Goal: Information Seeking & Learning: Learn about a topic

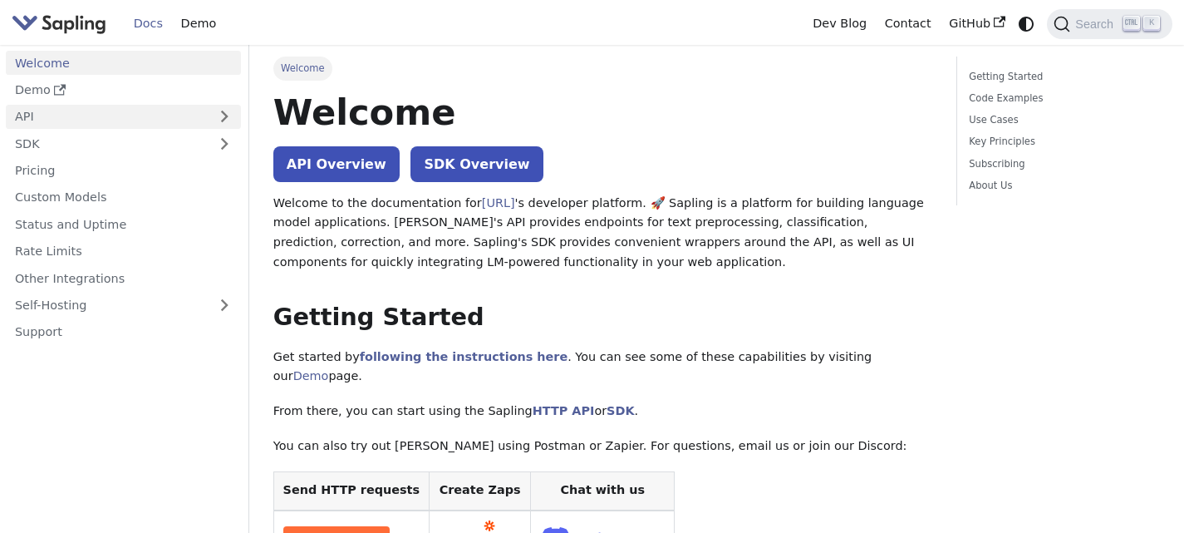
click at [193, 124] on link "API" at bounding box center [107, 117] width 202 height 24
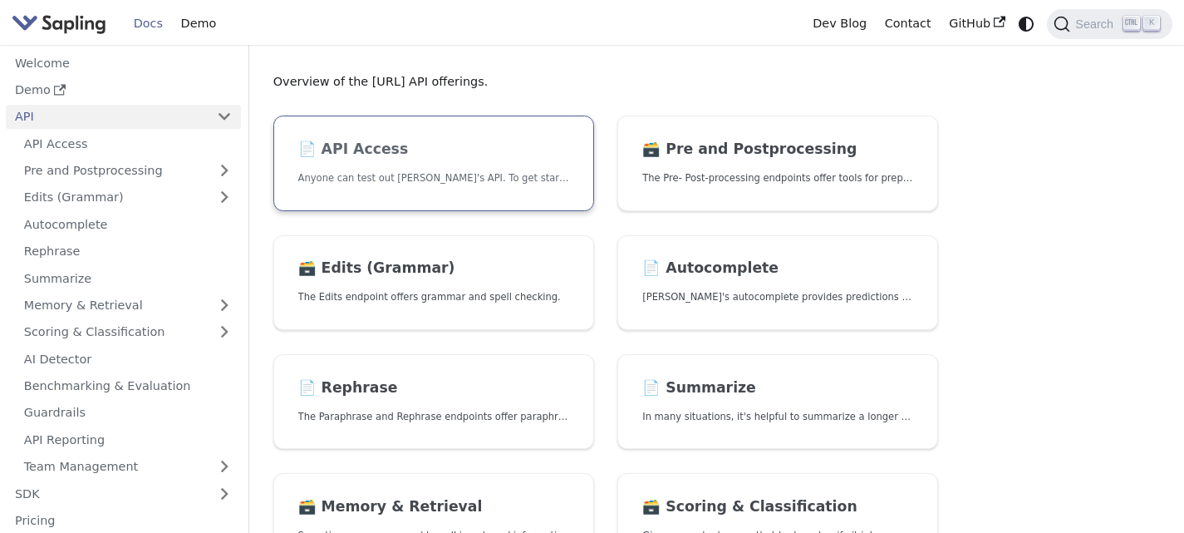
scroll to position [83, 0]
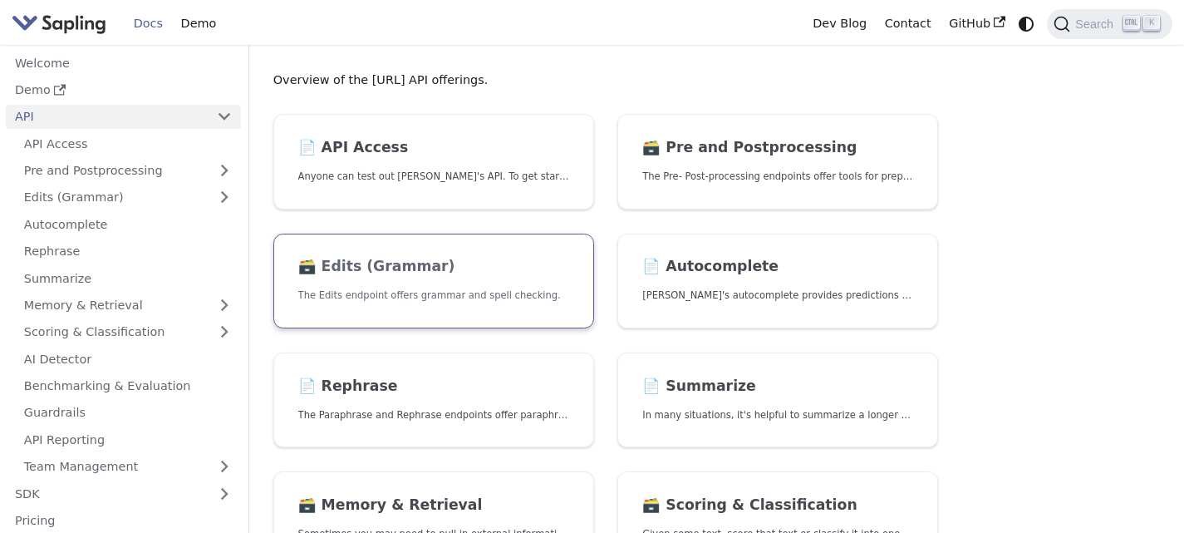
click at [368, 261] on h2 "🗃️ Edits (Grammar)" at bounding box center [433, 267] width 271 height 18
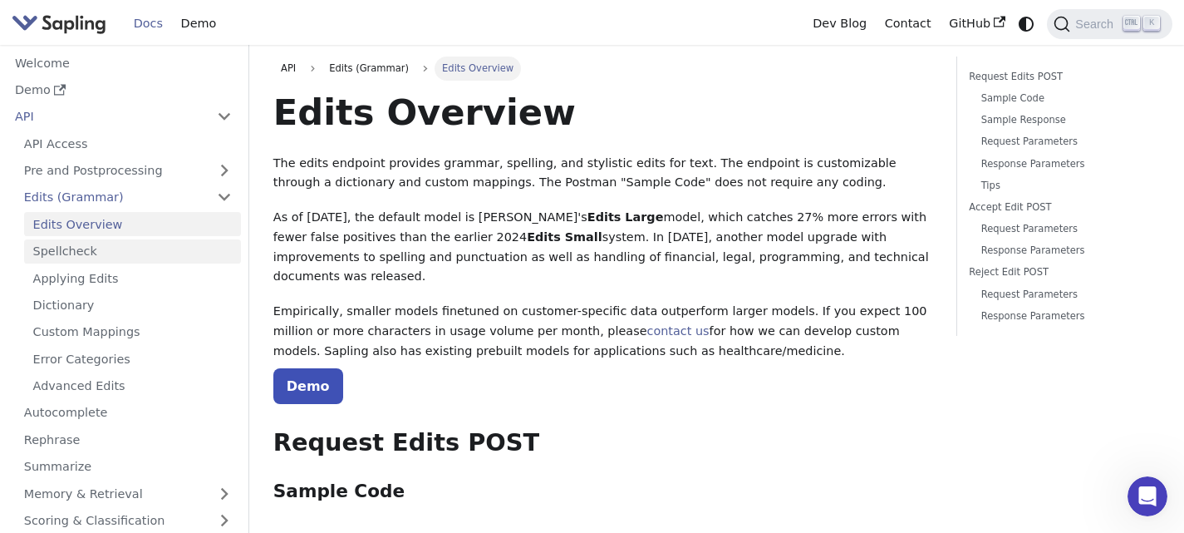
click at [61, 254] on link "Spellcheck" at bounding box center [132, 251] width 217 height 24
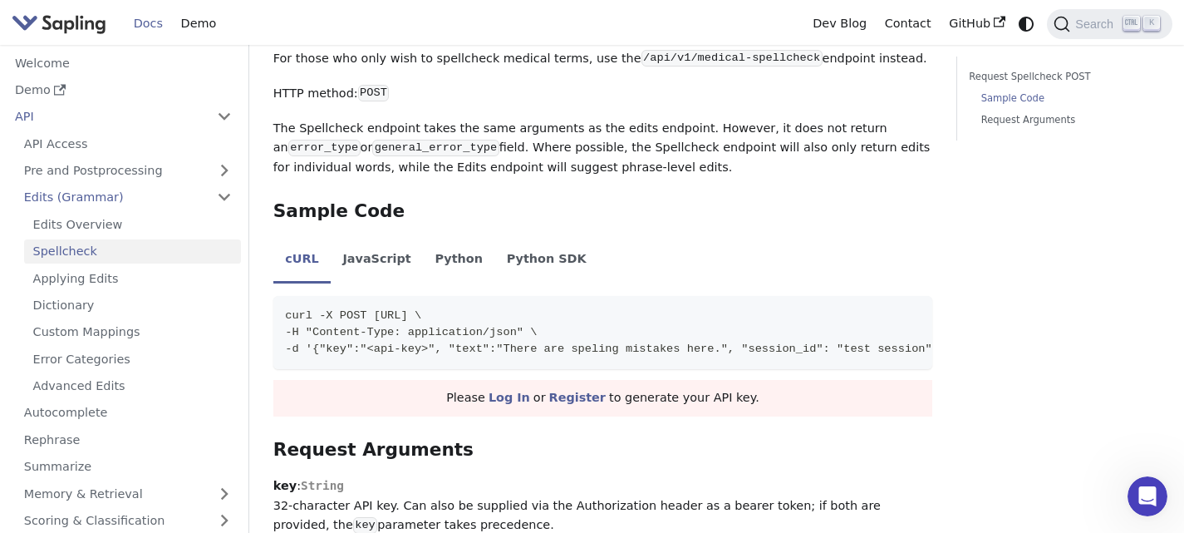
scroll to position [748, 0]
click at [198, 196] on link "Edits (Grammar)" at bounding box center [128, 197] width 226 height 24
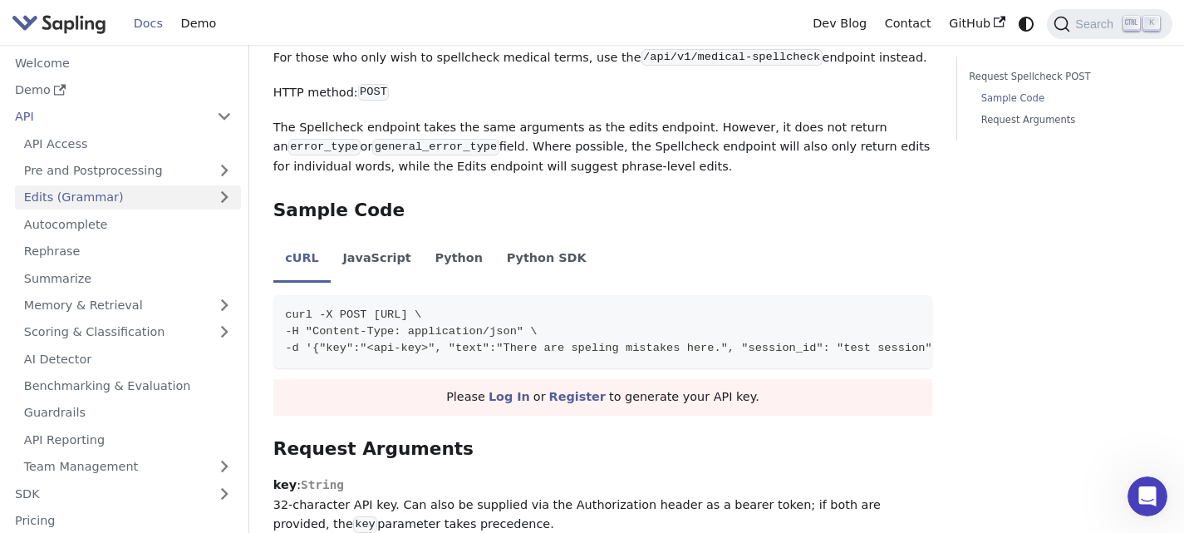
click at [196, 200] on link "Edits (Grammar)" at bounding box center [128, 197] width 226 height 24
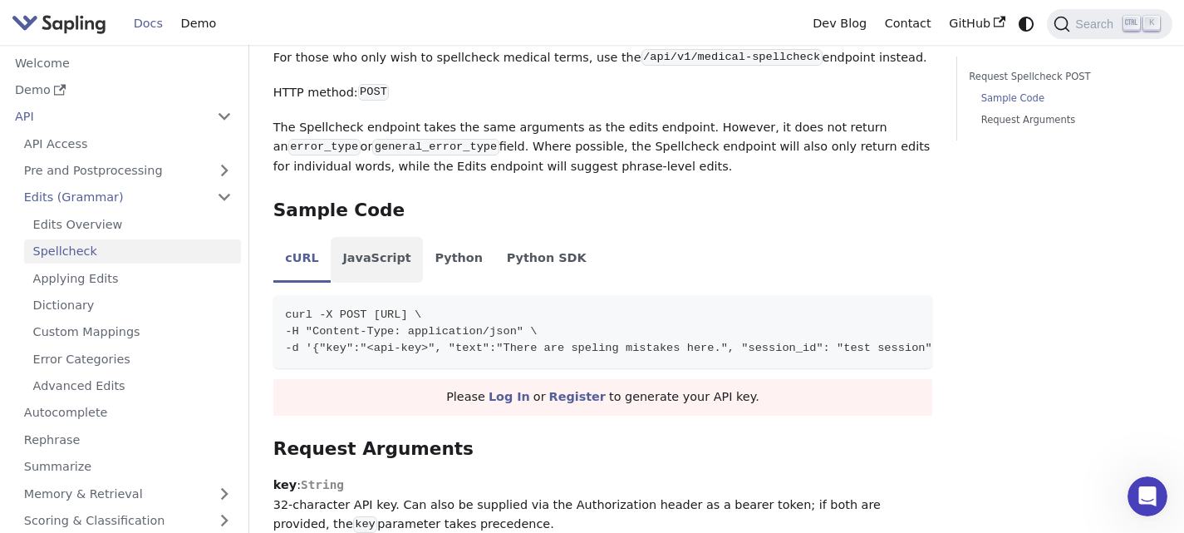
click at [368, 282] on li "JavaScript" at bounding box center [377, 260] width 92 height 47
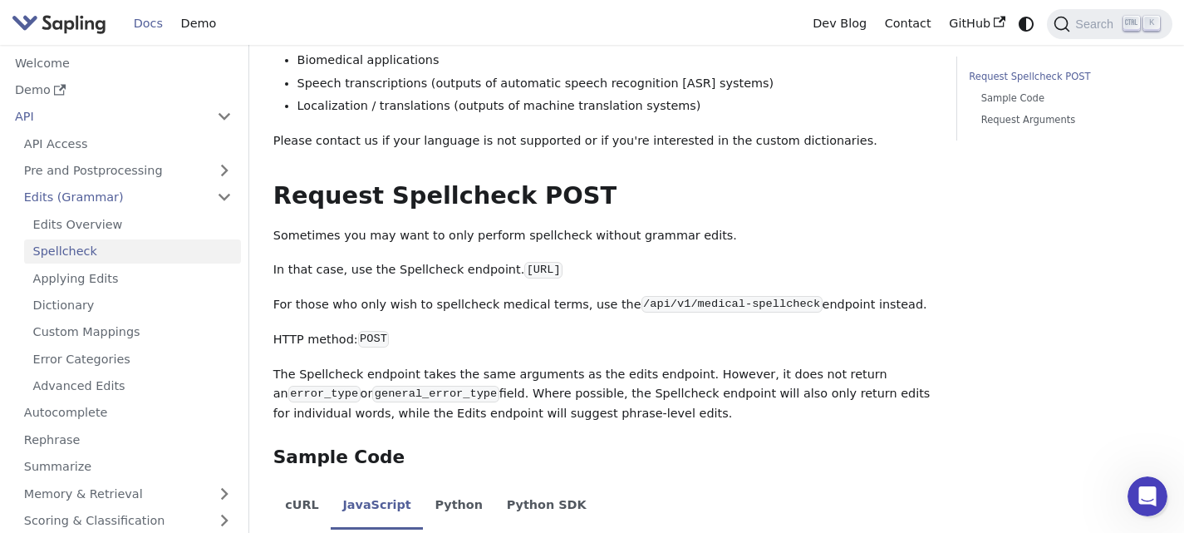
scroll to position [498, 0]
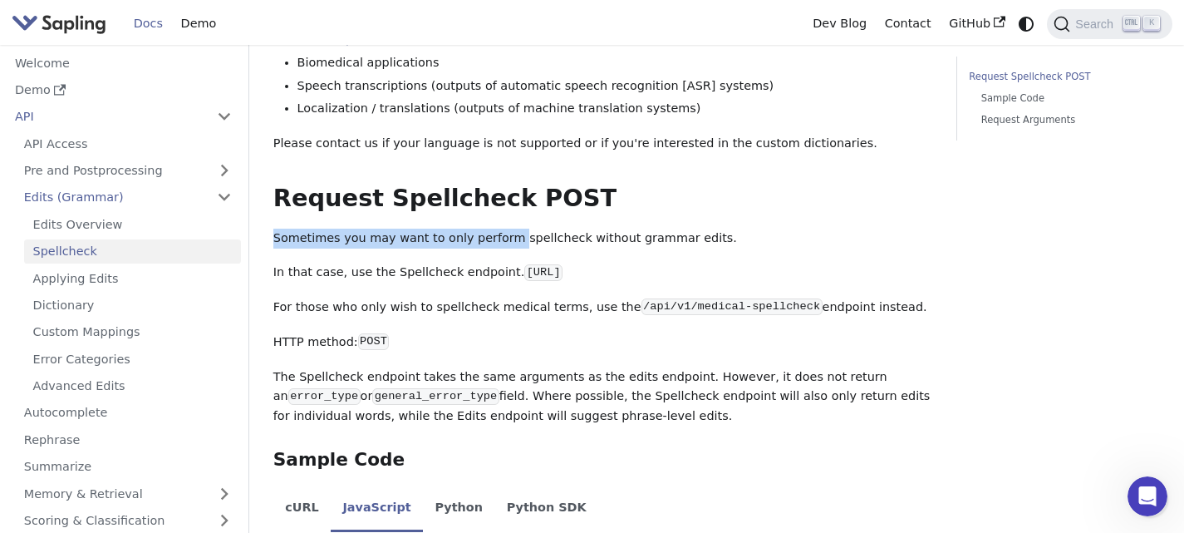
drag, startPoint x: 269, startPoint y: 268, endPoint x: 497, endPoint y: 265, distance: 227.7
click at [497, 248] on p "Sometimes you may want to only perform spellcheck without grammar edits." at bounding box center [602, 238] width 659 height 20
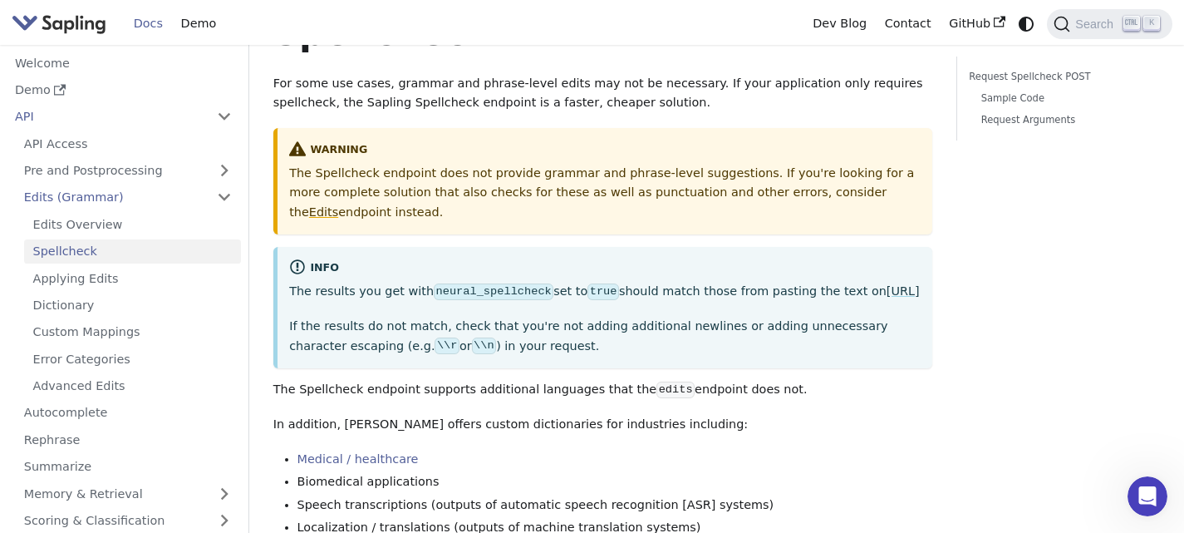
scroll to position [0, 0]
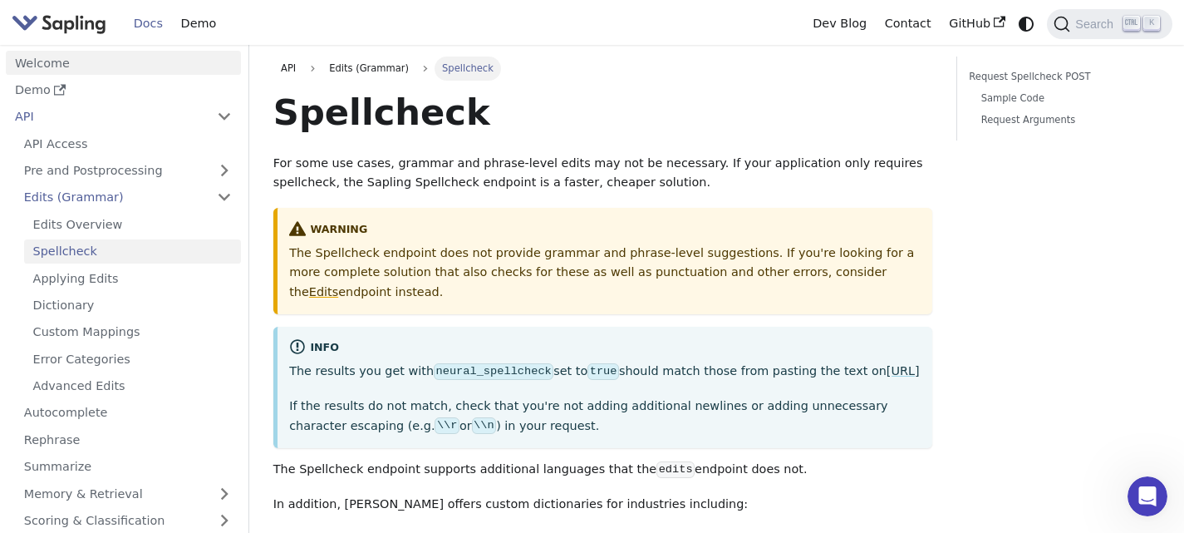
click at [117, 70] on link "Welcome" at bounding box center [123, 63] width 235 height 24
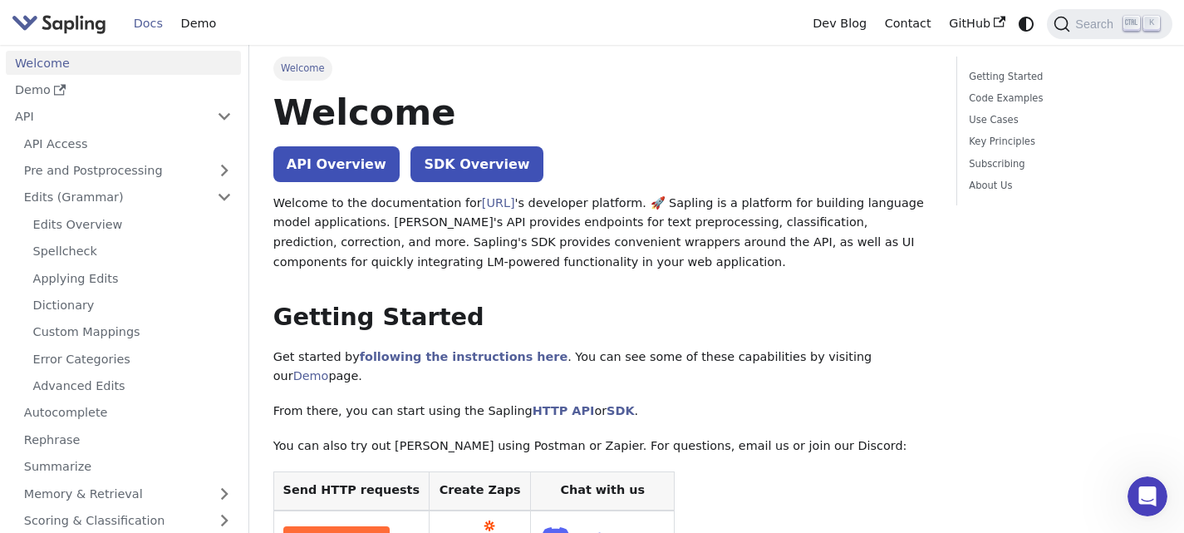
click at [82, 28] on img "Main" at bounding box center [59, 24] width 95 height 24
click at [381, 173] on link "API Overview" at bounding box center [336, 164] width 126 height 36
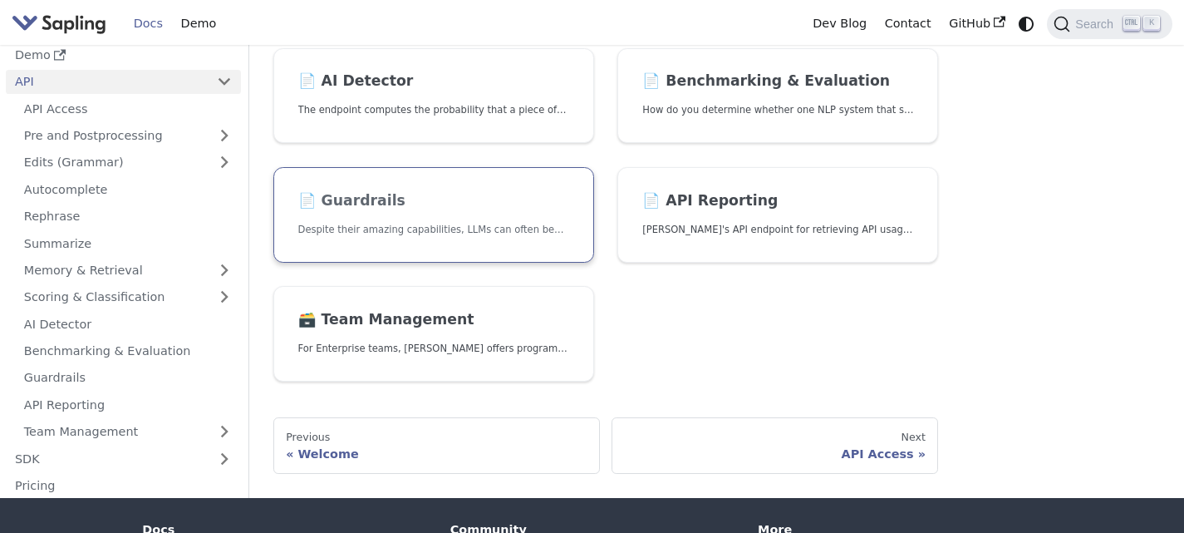
scroll to position [769, 0]
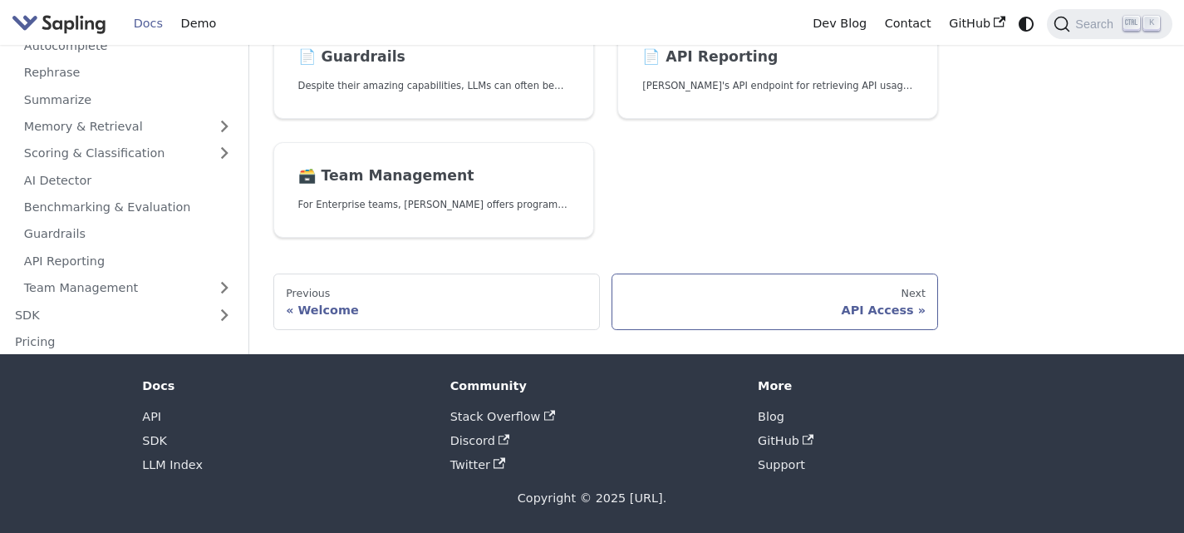
click at [836, 312] on div "API Access" at bounding box center [775, 309] width 301 height 15
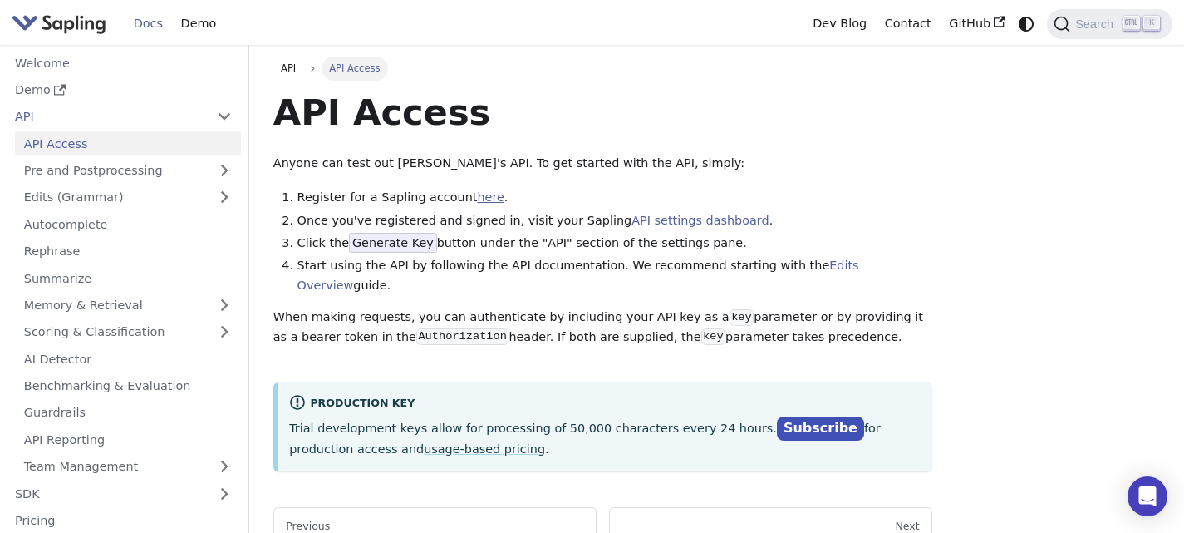
click at [477, 191] on link "here" at bounding box center [490, 196] width 27 height 13
